Goal: Feedback & Contribution: Contribute content

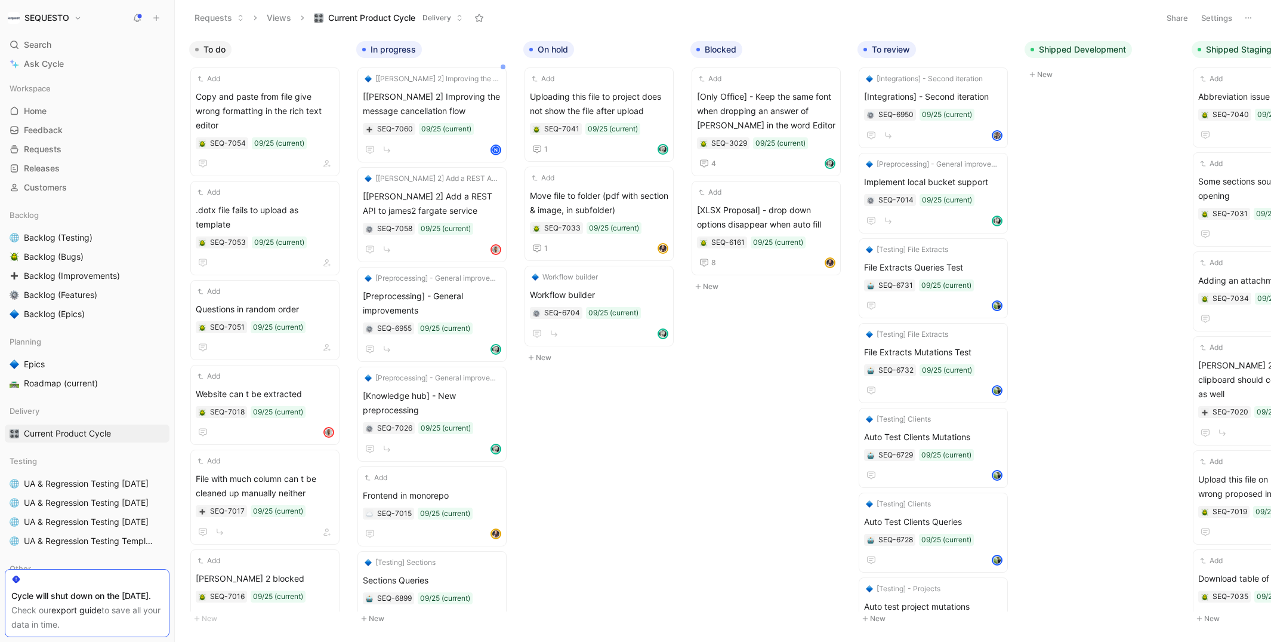
click at [155, 17] on icon at bounding box center [156, 18] width 8 height 8
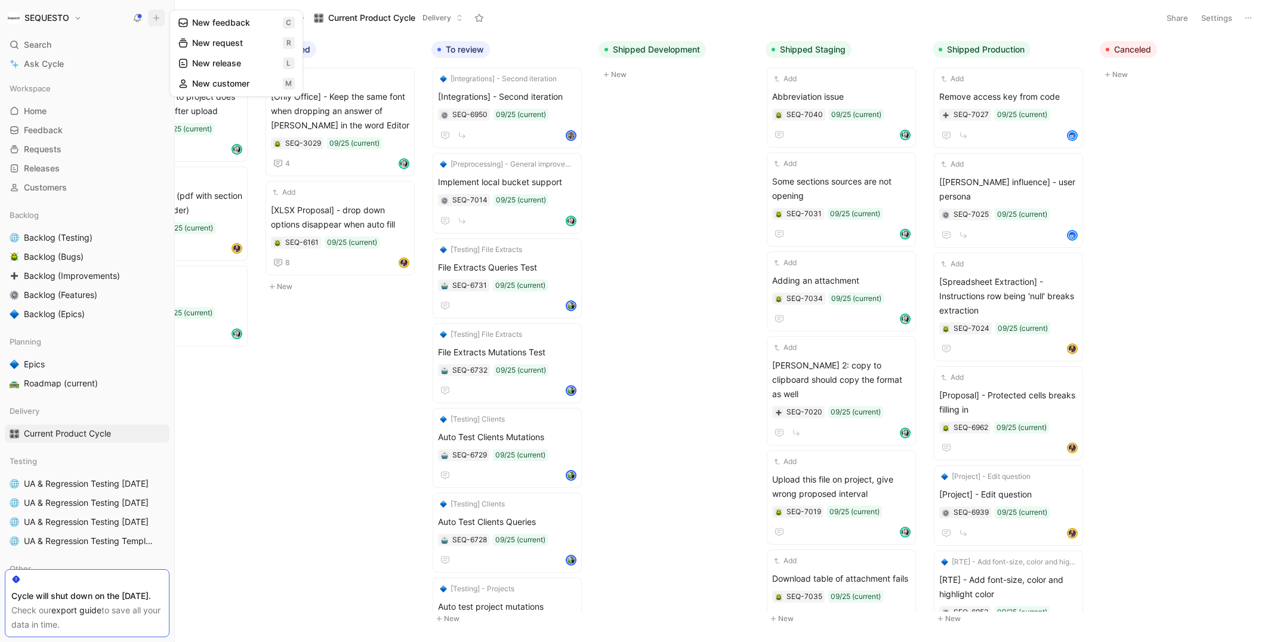
click at [216, 23] on button "New feedback c" at bounding box center [236, 23] width 128 height 20
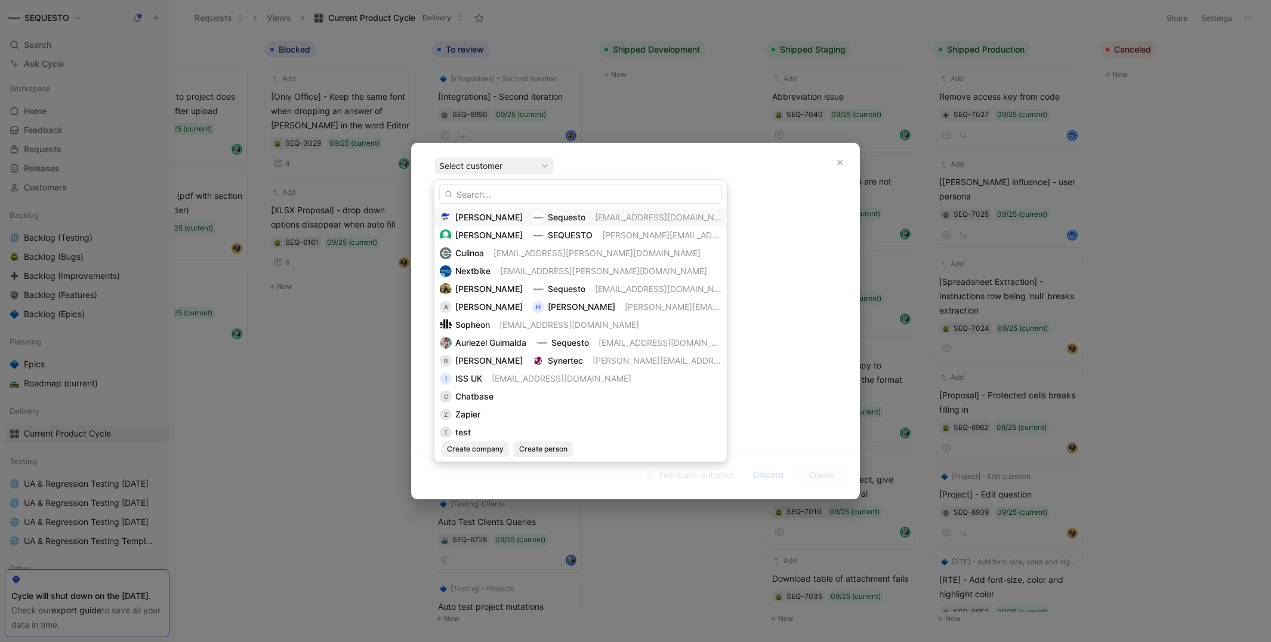
click at [477, 217] on span "[PERSON_NAME]" at bounding box center [488, 217] width 67 height 10
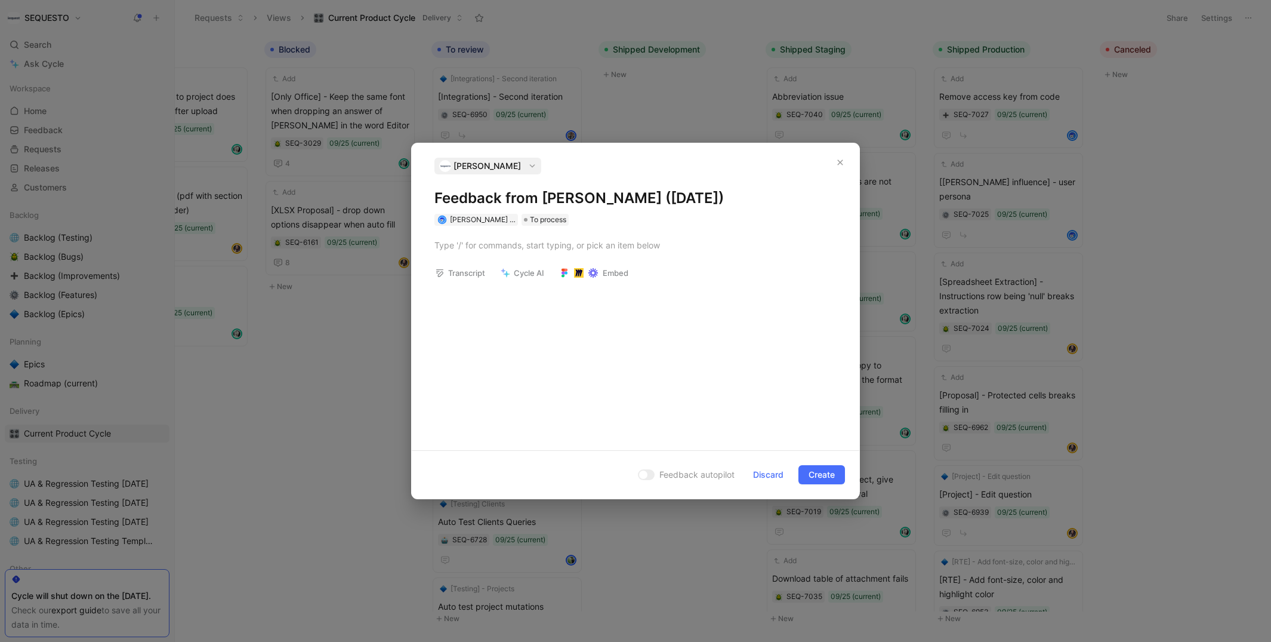
click at [470, 195] on h1 "Feedback from [PERSON_NAME] ([DATE])" at bounding box center [635, 198] width 402 height 19
click at [460, 248] on div at bounding box center [635, 245] width 402 height 13
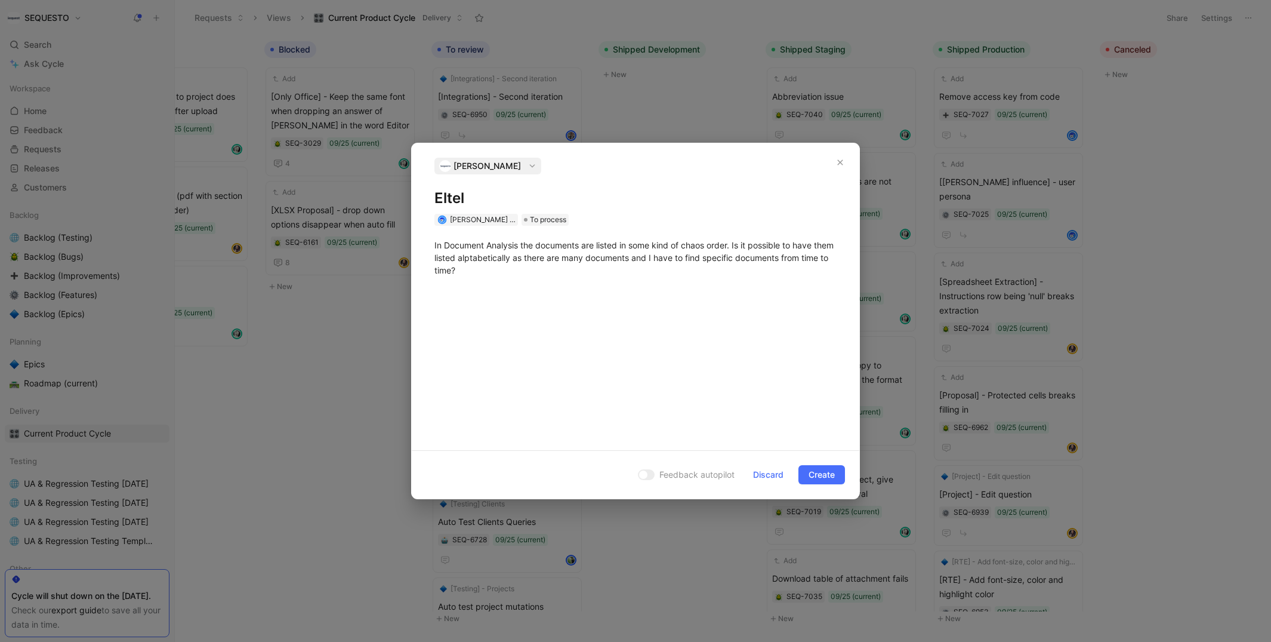
click at [516, 327] on div "In Document Analysis the documents are listed in some kind of chaos order. Is i…" at bounding box center [636, 333] width 448 height 215
click at [816, 467] on span "Create" at bounding box center [822, 474] width 26 height 14
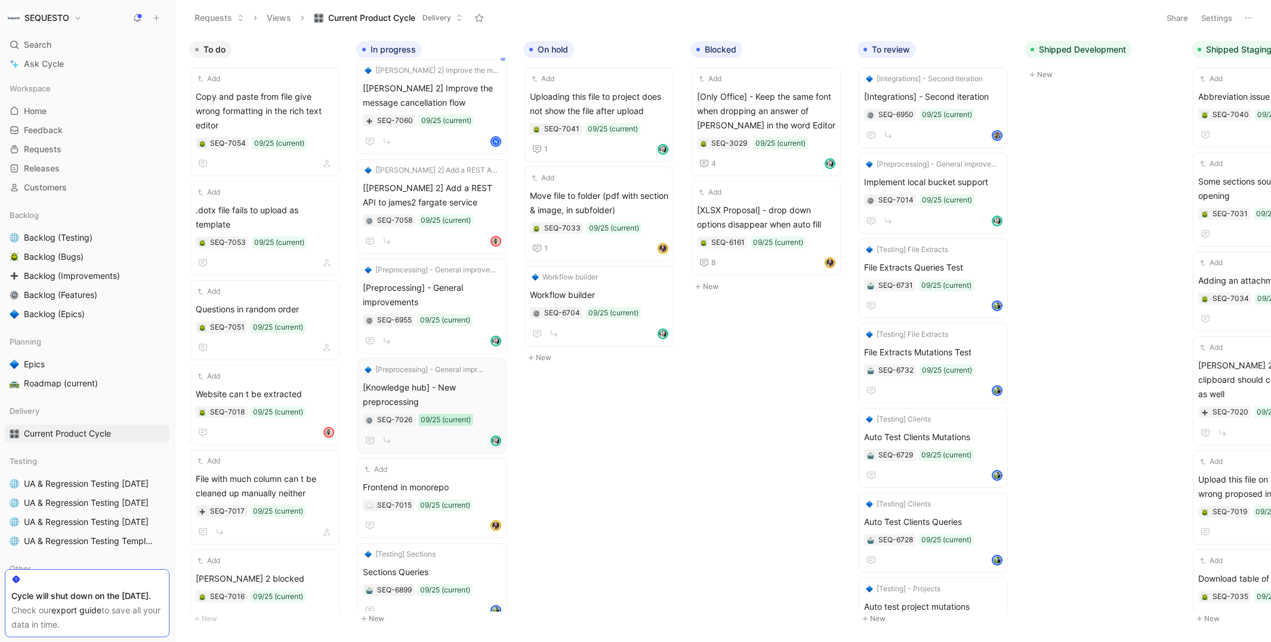
scroll to position [0, 0]
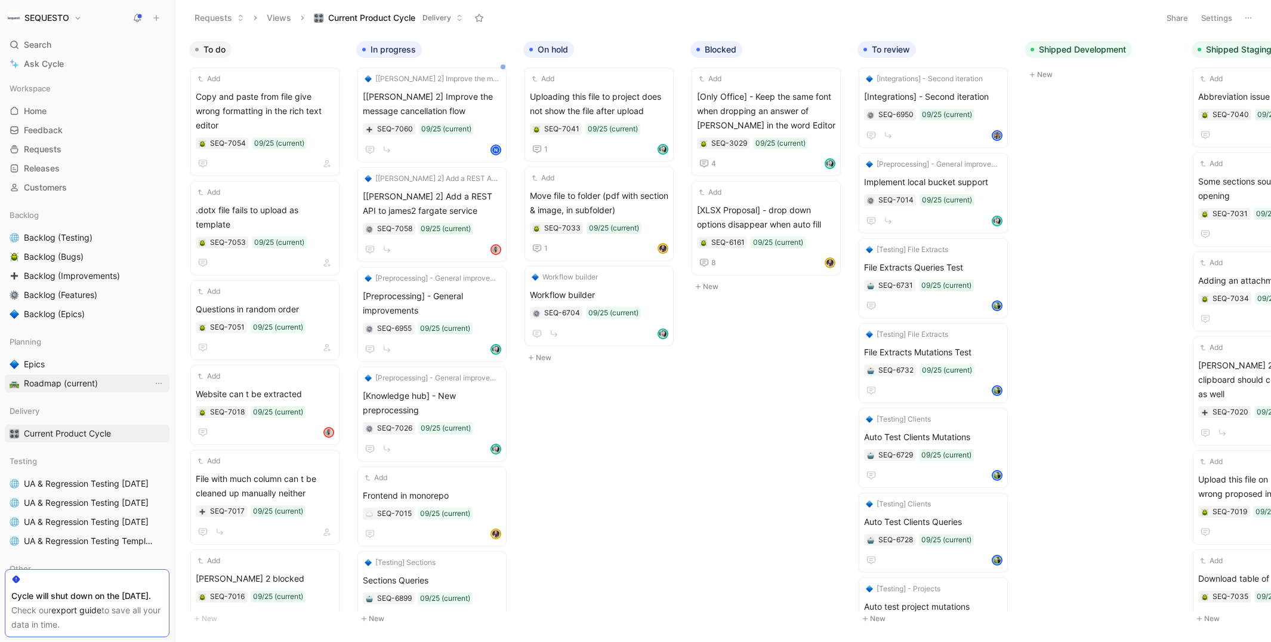
click at [45, 380] on span "Roadmap (current)" at bounding box center [61, 383] width 74 height 12
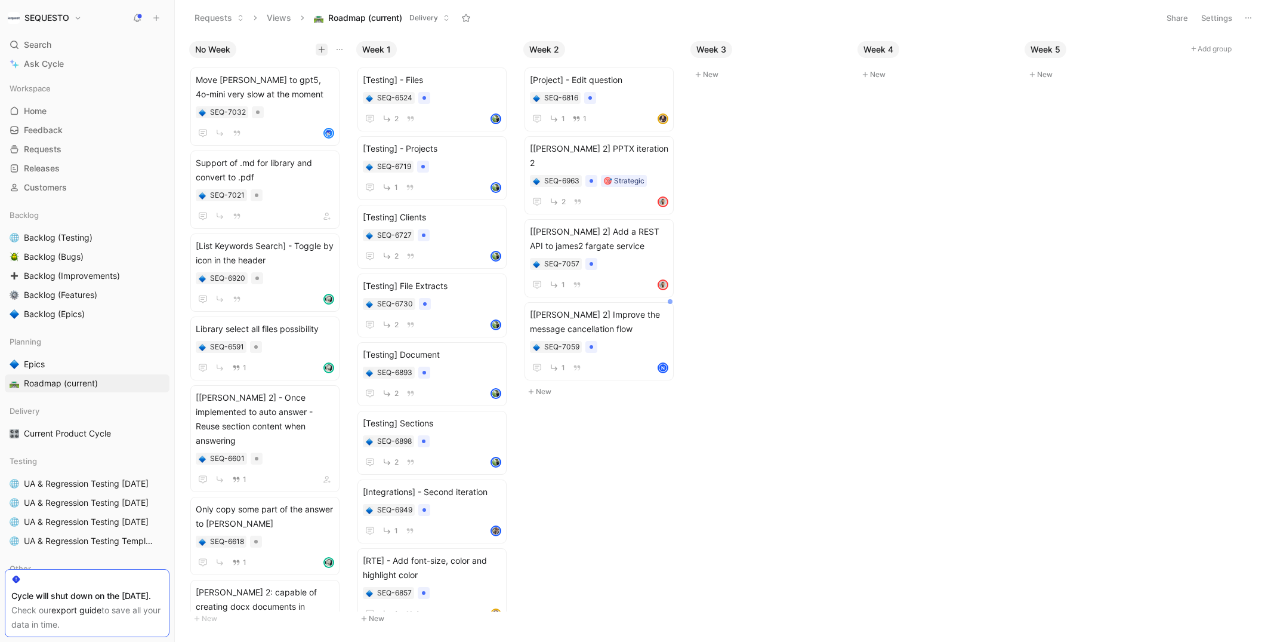
click at [319, 50] on icon "button" at bounding box center [322, 49] width 7 height 1
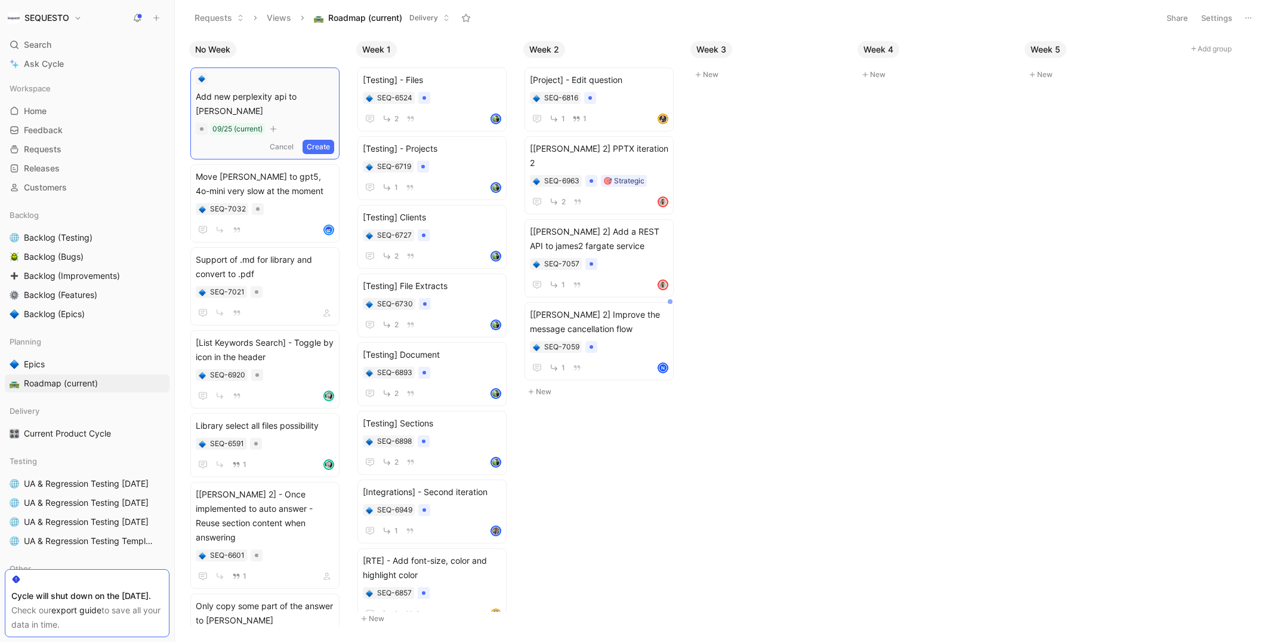
click at [324, 140] on button "Create" at bounding box center [319, 147] width 32 height 14
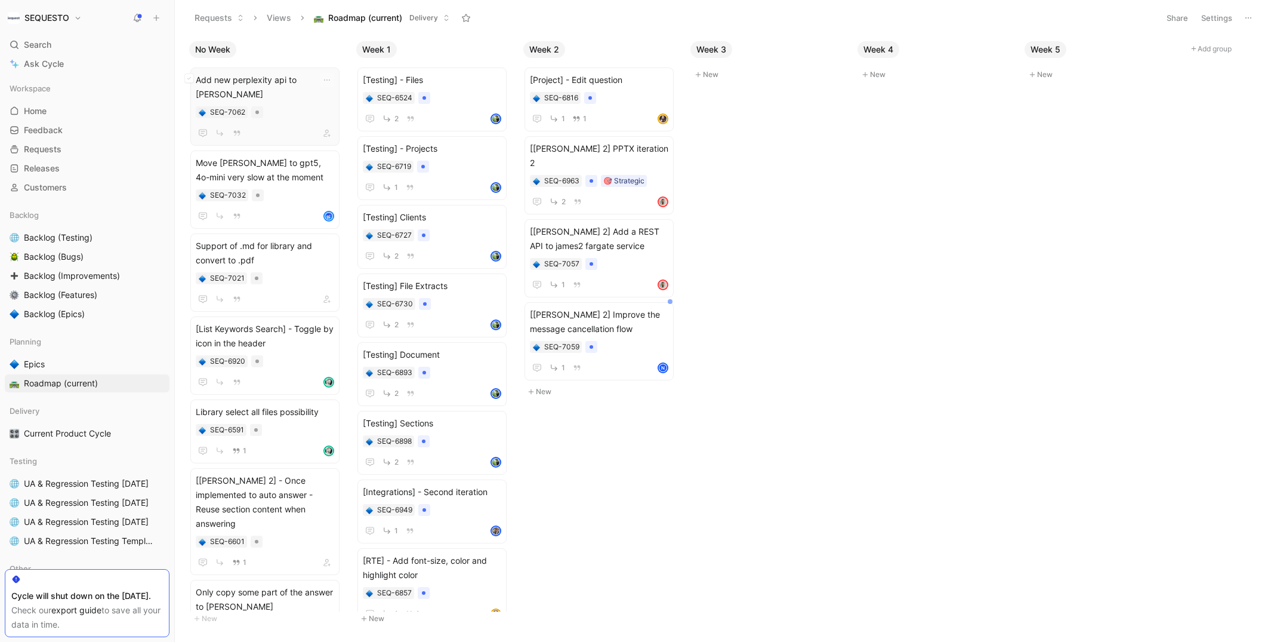
click at [264, 84] on span "Add new perplexity api to [PERSON_NAME]" at bounding box center [265, 87] width 138 height 29
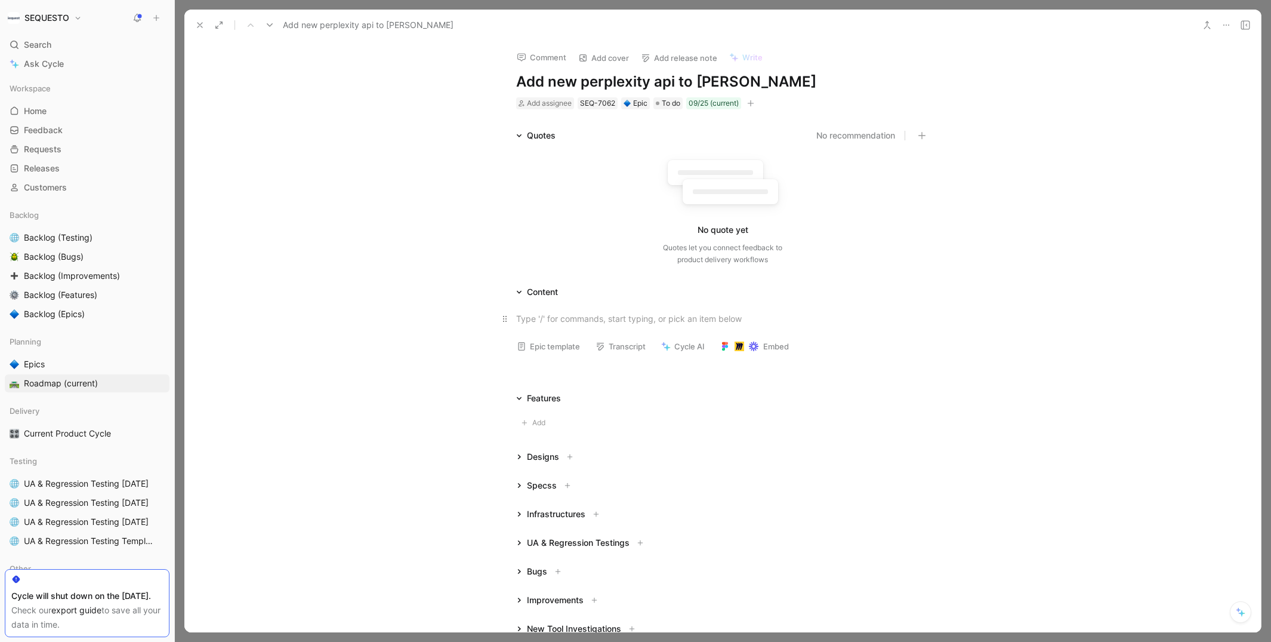
click at [545, 310] on p at bounding box center [723, 319] width 458 height 20
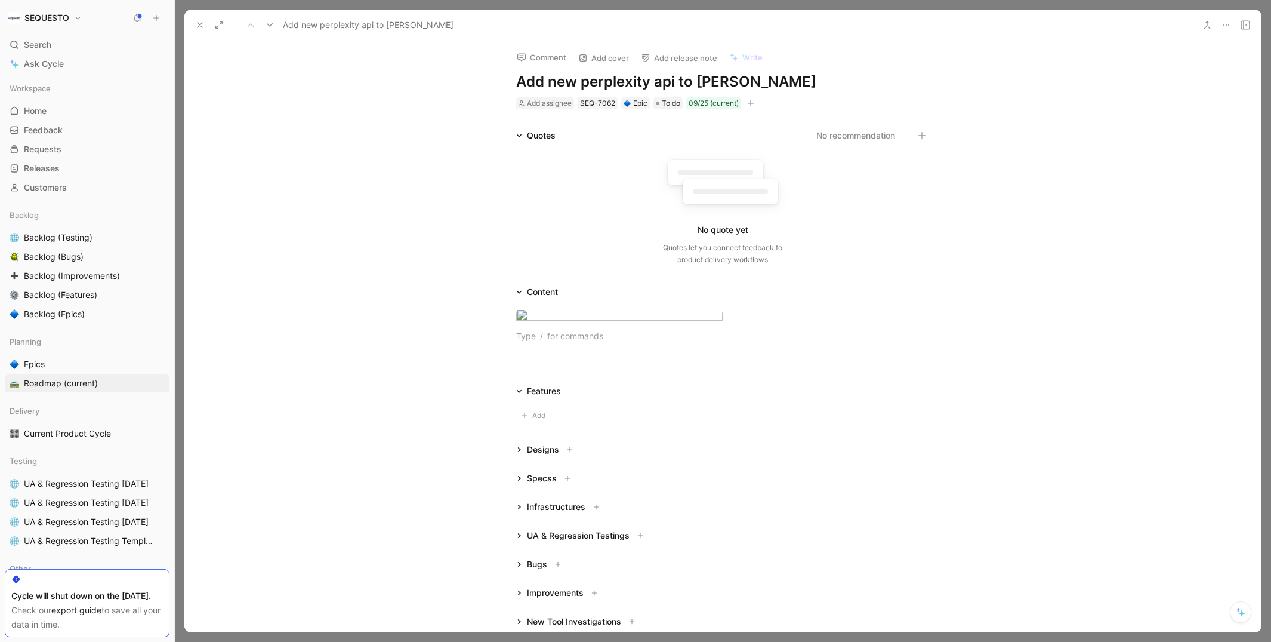
click at [201, 25] on icon at bounding box center [200, 25] width 10 height 10
